Goal: Task Accomplishment & Management: Use online tool/utility

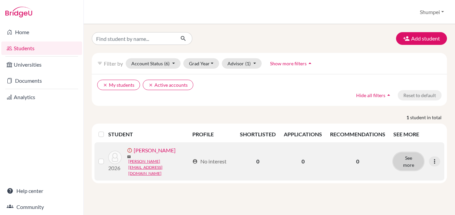
click at [419, 156] on button "See more" at bounding box center [409, 161] width 30 height 17
click at [171, 152] on link "[PERSON_NAME]" at bounding box center [155, 151] width 42 height 8
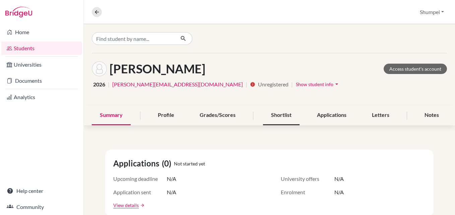
click at [284, 114] on div "Shortlist" at bounding box center [281, 116] width 37 height 20
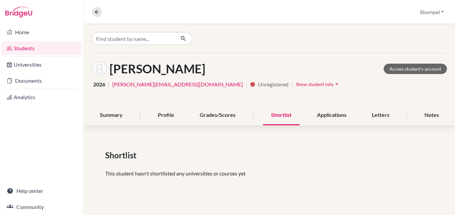
click at [246, 112] on div "Summary Profile Grades/Scores Shortlist Applications Letters Notes" at bounding box center [269, 116] width 355 height 20
click at [229, 117] on div "Grades/Scores" at bounding box center [218, 116] width 52 height 20
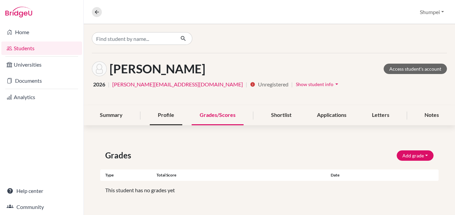
click at [171, 115] on div "Profile" at bounding box center [166, 116] width 33 height 20
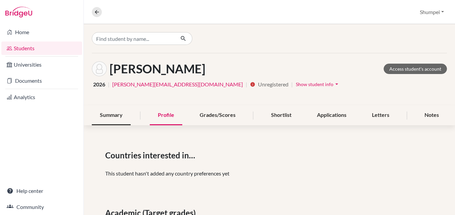
click at [113, 117] on div "Summary" at bounding box center [111, 116] width 39 height 20
click at [415, 68] on link "Access student's account" at bounding box center [415, 69] width 63 height 10
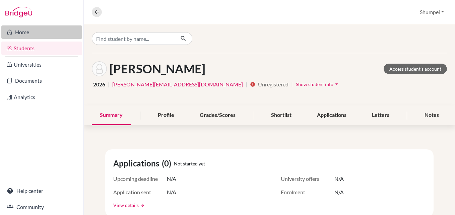
click at [27, 29] on link "Home" at bounding box center [41, 31] width 81 height 13
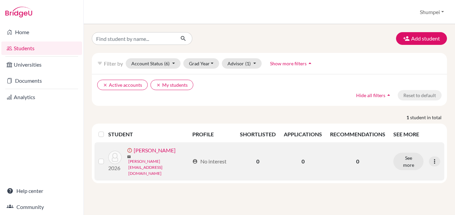
click at [173, 160] on link "[PERSON_NAME][EMAIL_ADDRESS][DOMAIN_NAME]" at bounding box center [158, 168] width 61 height 18
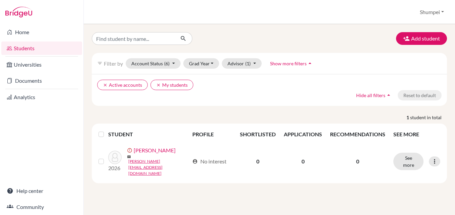
click at [346, 32] on div "Add student filter_list Filter by Account Status (6) Active accounts done Archi…" at bounding box center [270, 119] width 372 height 191
click at [407, 38] on icon "button" at bounding box center [406, 38] width 7 height 7
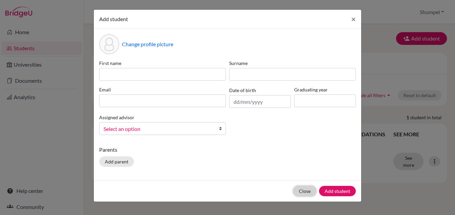
click at [301, 191] on button "Close" at bounding box center [304, 191] width 23 height 10
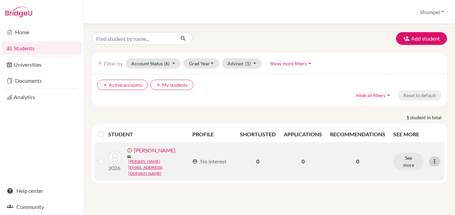
click at [439, 159] on div at bounding box center [434, 162] width 11 height 10
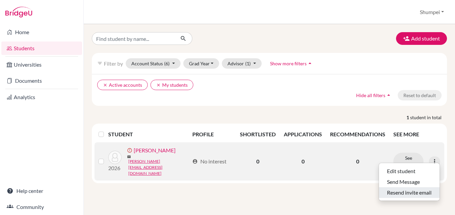
click at [421, 194] on button "Resend invite email" at bounding box center [409, 192] width 61 height 11
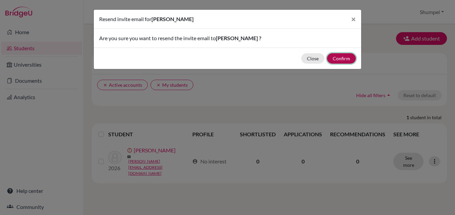
click at [340, 59] on button "Confirm" at bounding box center [341, 58] width 29 height 10
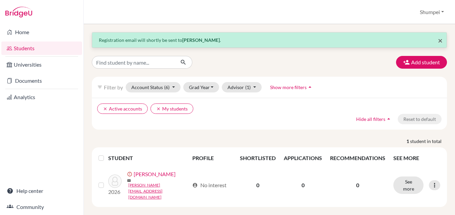
click at [440, 41] on span "×" at bounding box center [440, 41] width 5 height 10
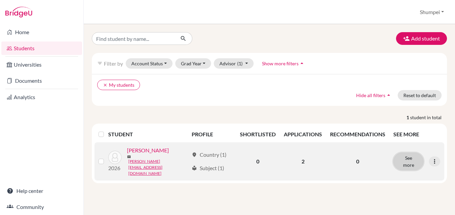
click at [412, 163] on button "See more" at bounding box center [409, 161] width 30 height 17
click at [411, 160] on button "See more" at bounding box center [409, 161] width 30 height 17
click at [411, 153] on button "See more" at bounding box center [409, 161] width 30 height 17
click at [305, 157] on td "2" at bounding box center [303, 162] width 46 height 38
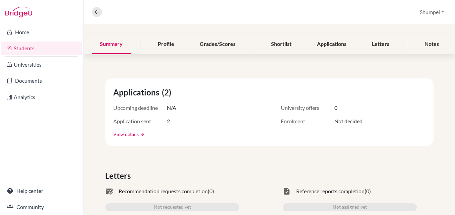
scroll to position [39, 0]
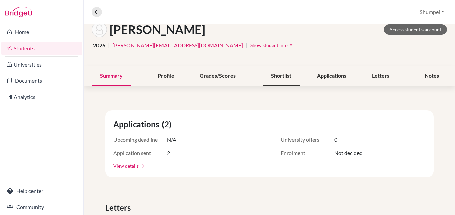
click at [273, 73] on div "Shortlist" at bounding box center [281, 76] width 37 height 20
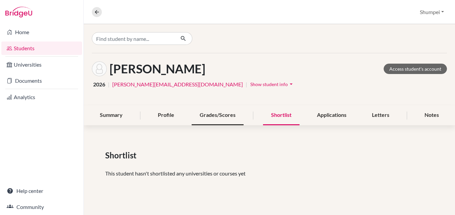
click at [224, 118] on div "Grades/Scores" at bounding box center [218, 116] width 52 height 20
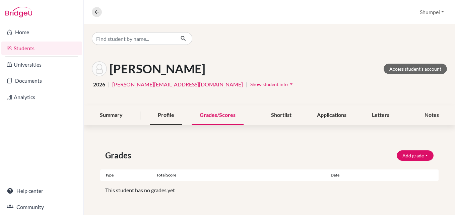
click at [164, 118] on div "Profile" at bounding box center [166, 116] width 33 height 20
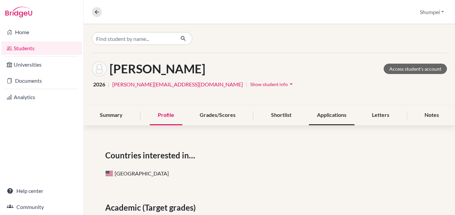
click at [319, 117] on div "Applications" at bounding box center [332, 116] width 46 height 20
click at [324, 116] on div "Applications" at bounding box center [332, 116] width 46 height 20
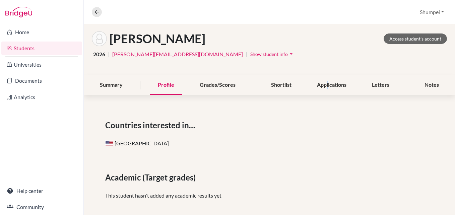
scroll to position [34, 0]
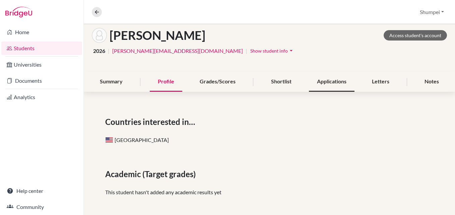
click at [336, 80] on div "Applications" at bounding box center [332, 82] width 46 height 20
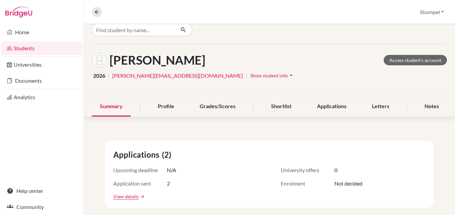
scroll to position [34, 0]
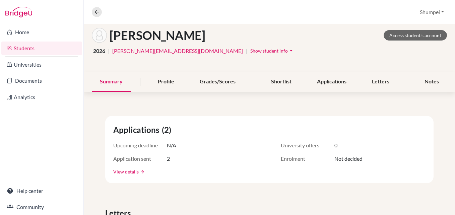
click at [125, 174] on link "View details" at bounding box center [125, 171] width 25 height 7
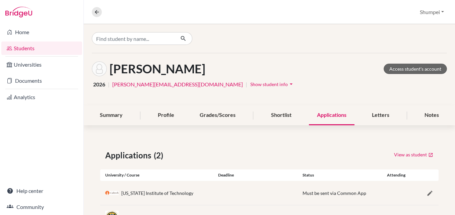
scroll to position [31, 0]
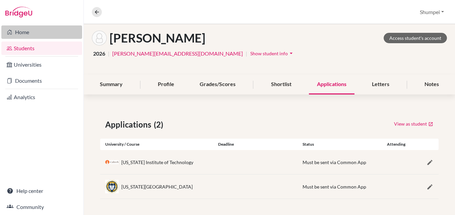
click at [31, 33] on link "Home" at bounding box center [41, 31] width 81 height 13
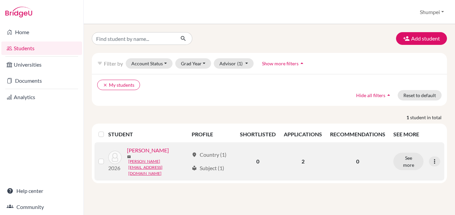
click at [169, 155] on link "[PERSON_NAME]" at bounding box center [148, 151] width 42 height 8
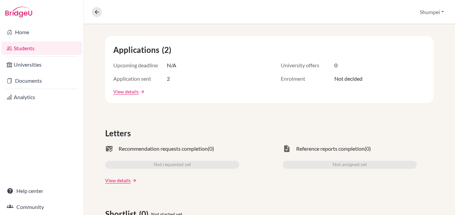
scroll to position [106, 0]
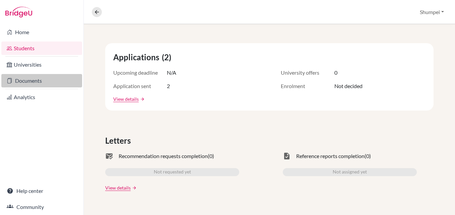
click at [38, 80] on link "Documents" at bounding box center [41, 80] width 81 height 13
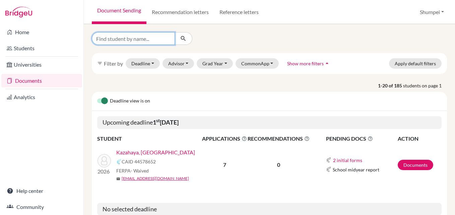
click at [148, 40] on input "Find student by name..." at bounding box center [133, 38] width 83 height 13
type input "ya"
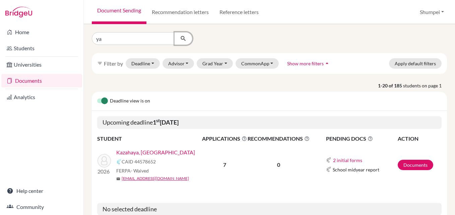
click at [184, 36] on icon "submit" at bounding box center [183, 38] width 7 height 7
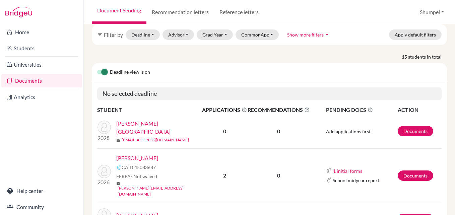
scroll to position [67, 0]
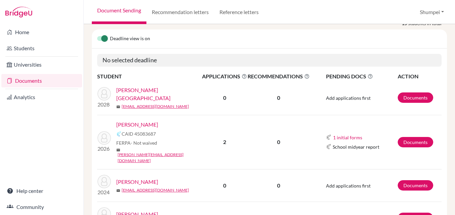
click at [157, 121] on link "[PERSON_NAME]" at bounding box center [137, 125] width 42 height 8
click at [158, 121] on link "[PERSON_NAME]" at bounding box center [137, 125] width 42 height 8
click at [155, 121] on link "[PERSON_NAME]" at bounding box center [137, 125] width 42 height 8
click at [416, 137] on link "Documents" at bounding box center [416, 142] width 36 height 10
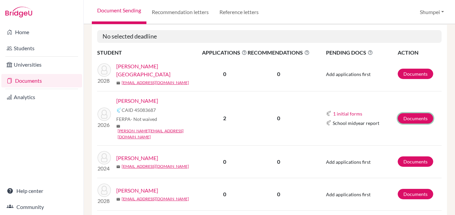
scroll to position [101, 0]
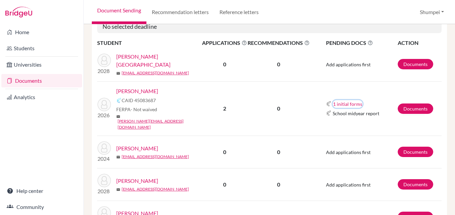
click at [347, 100] on button "1 initial forms" at bounding box center [348, 104] width 30 height 8
click at [379, 100] on div "1 initial forms School report" at bounding box center [361, 104] width 71 height 8
click at [410, 104] on link "Documents" at bounding box center [416, 109] width 36 height 10
click at [347, 100] on button "1 initial forms" at bounding box center [348, 104] width 30 height 8
click at [381, 87] on td "1 initial forms School report School midyear report" at bounding box center [354, 108] width 88 height 54
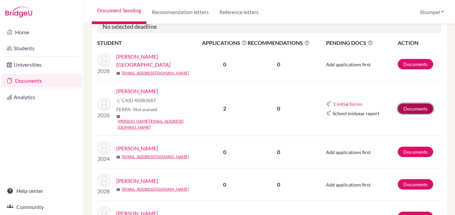
click at [405, 104] on link "Documents" at bounding box center [416, 109] width 36 height 10
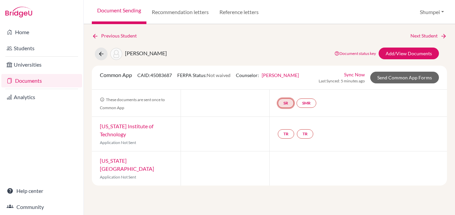
click at [281, 104] on link "SR" at bounding box center [286, 103] width 16 height 9
click at [288, 84] on link "School report" at bounding box center [286, 83] width 29 height 6
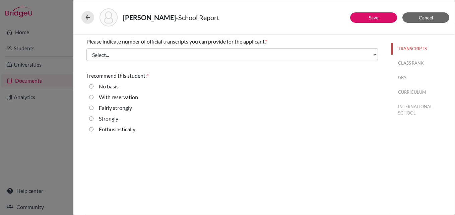
click at [156, 142] on div "Please indicate number of official transcripts you can provide for the applican…" at bounding box center [232, 124] width 318 height 178
